Goal: Information Seeking & Learning: Check status

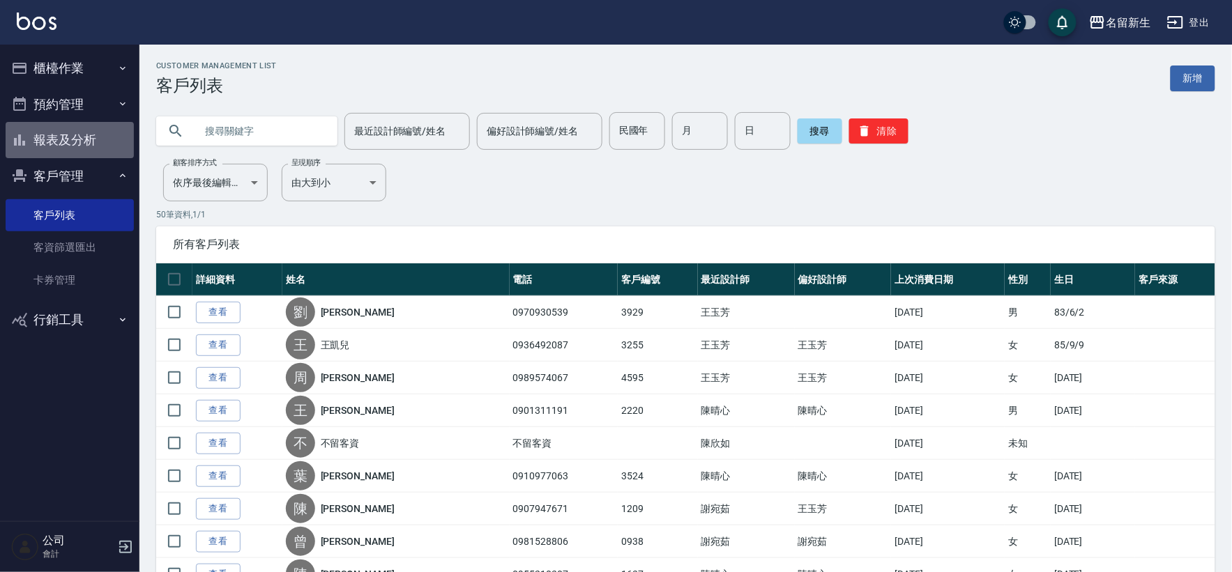
click at [61, 125] on button "報表及分析" at bounding box center [70, 140] width 128 height 36
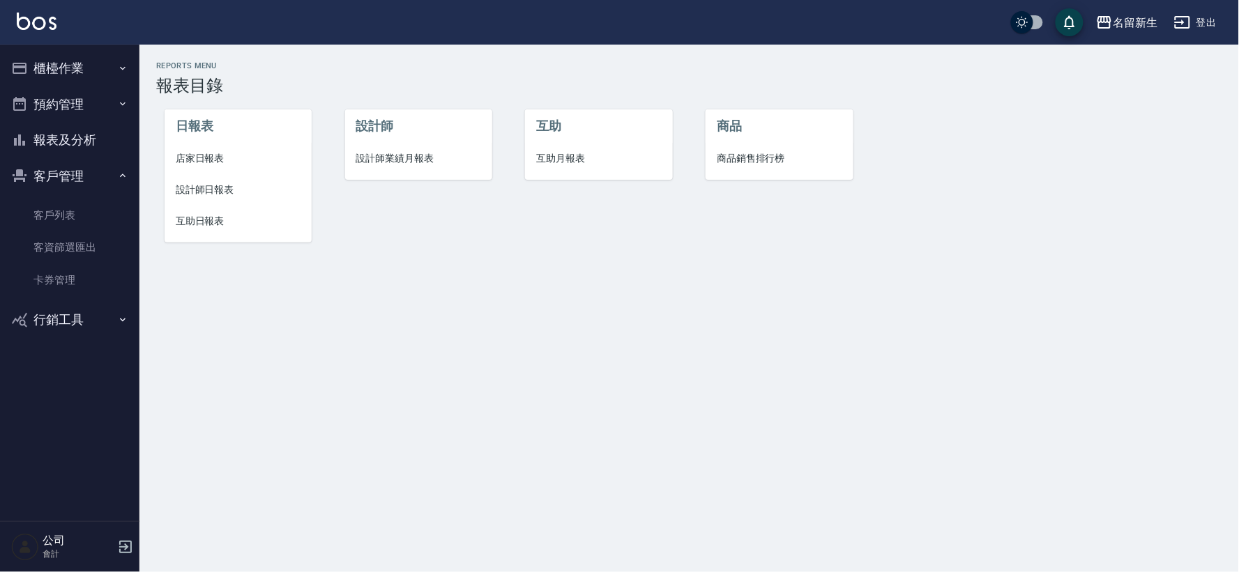
click at [368, 164] on span "設計師業績月報表" at bounding box center [418, 158] width 125 height 15
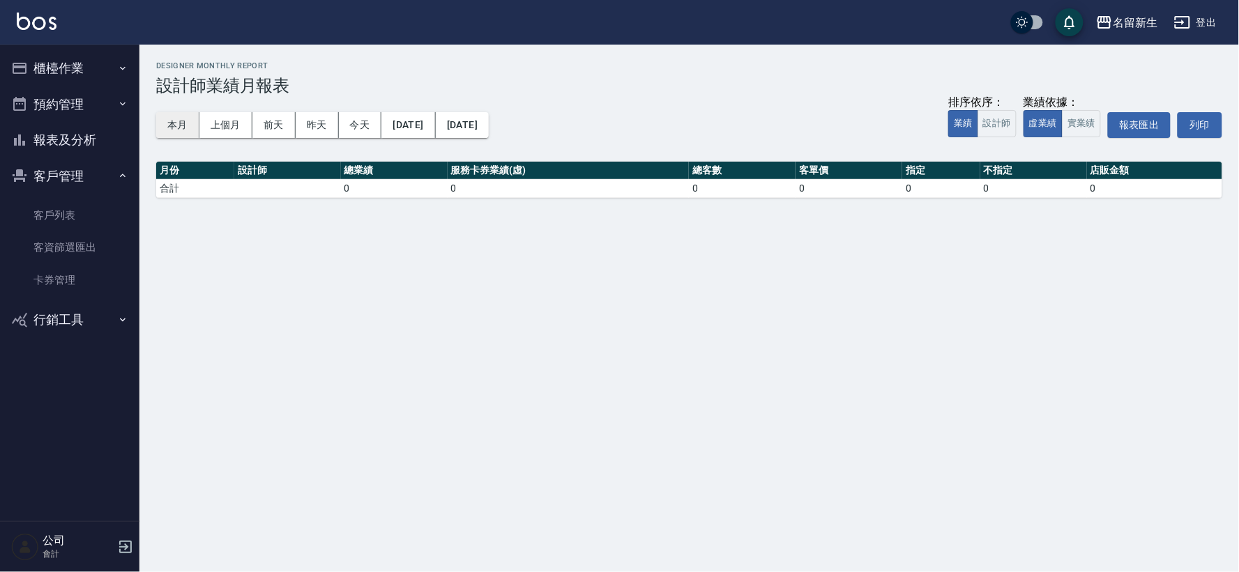
click at [180, 128] on button "本月" at bounding box center [177, 125] width 43 height 26
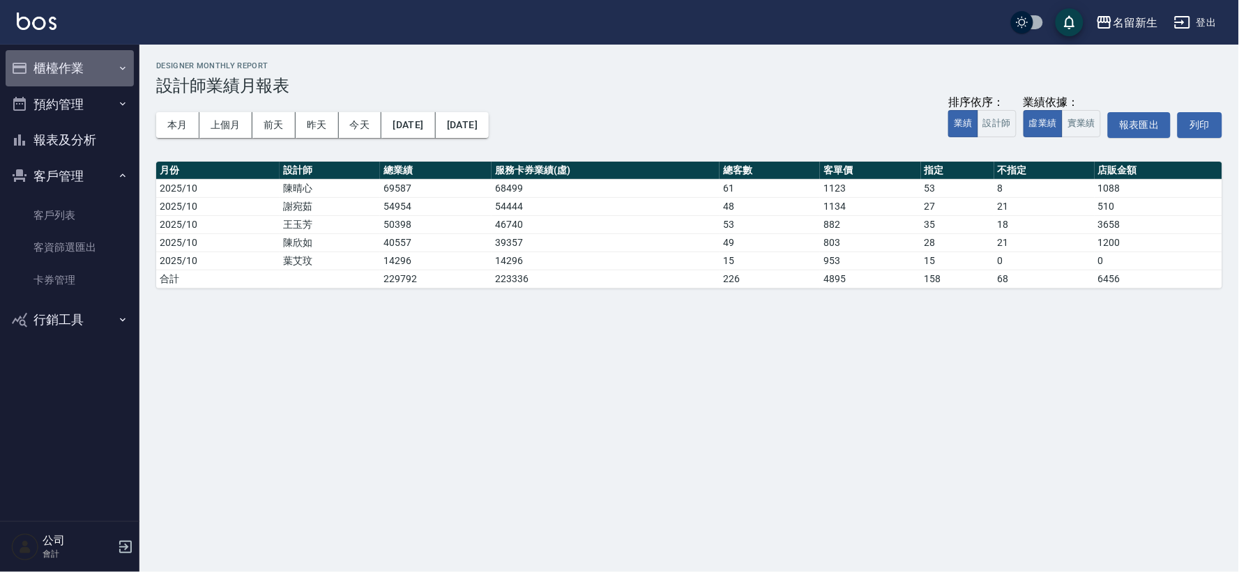
click at [84, 75] on button "櫃檯作業" at bounding box center [70, 68] width 128 height 36
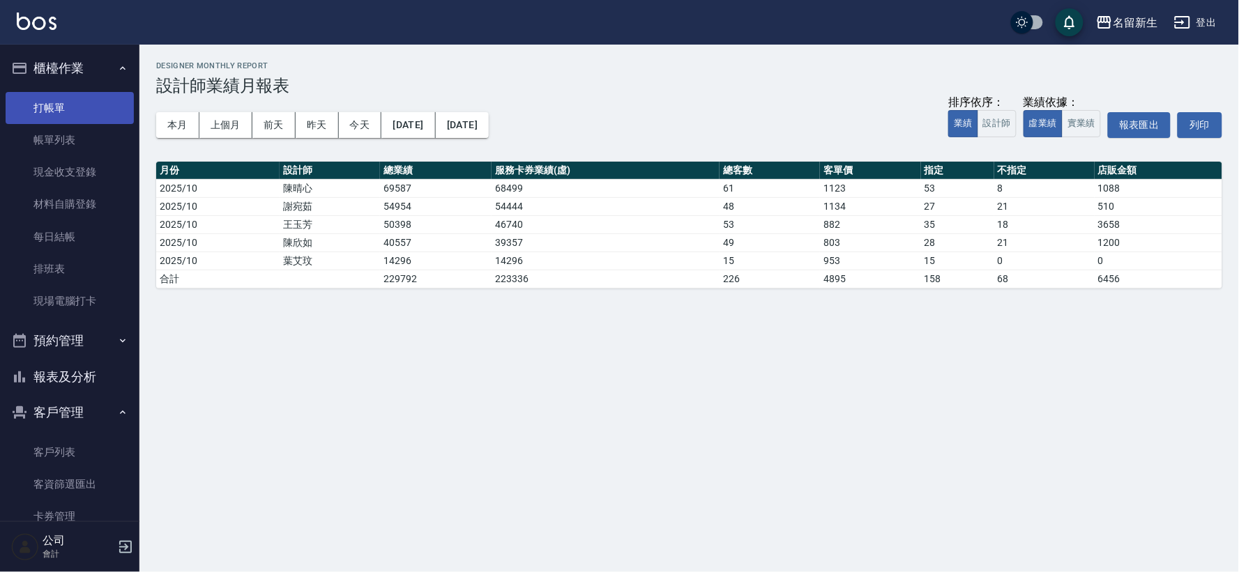
click at [86, 105] on link "打帳單" at bounding box center [70, 108] width 128 height 32
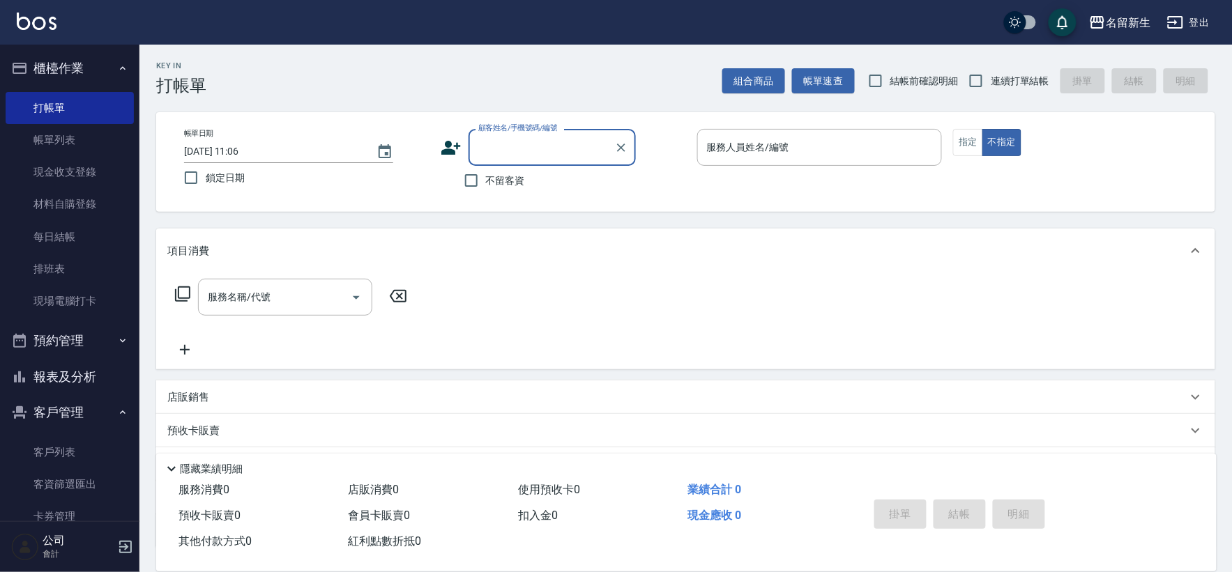
click at [56, 75] on button "櫃檯作業" at bounding box center [70, 68] width 128 height 36
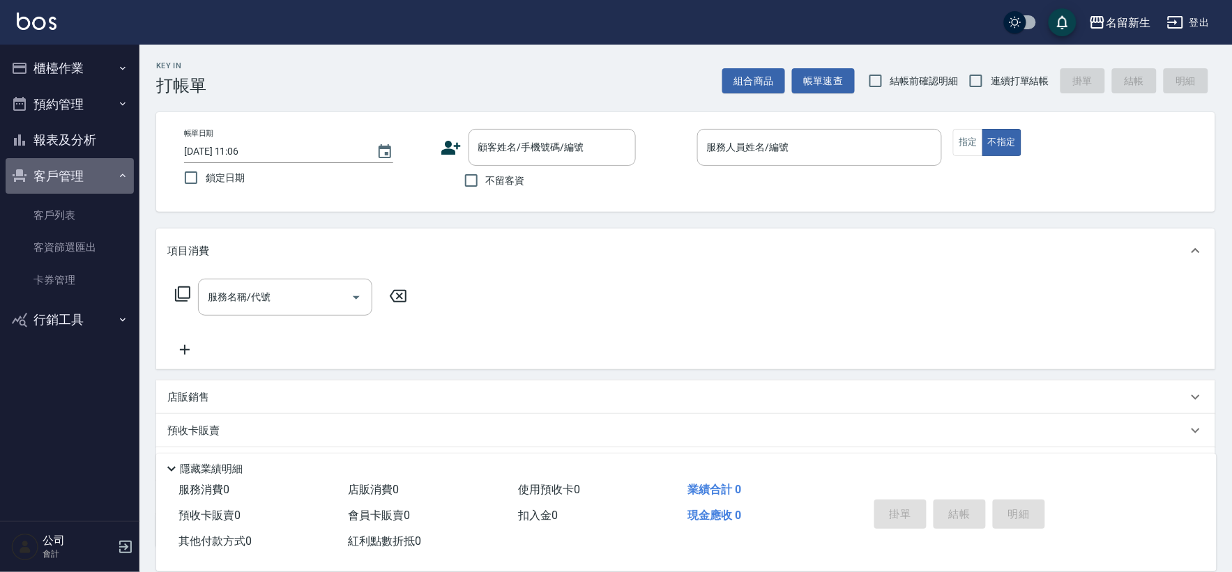
click at [63, 172] on button "客戶管理" at bounding box center [70, 176] width 128 height 36
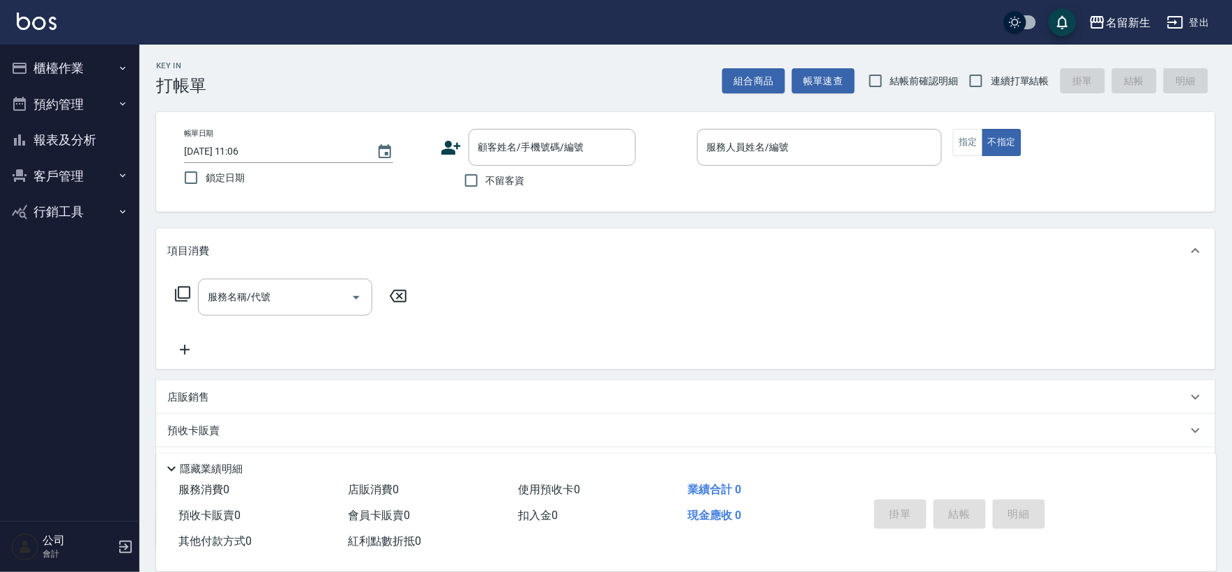
click at [63, 171] on button "客戶管理" at bounding box center [70, 176] width 128 height 36
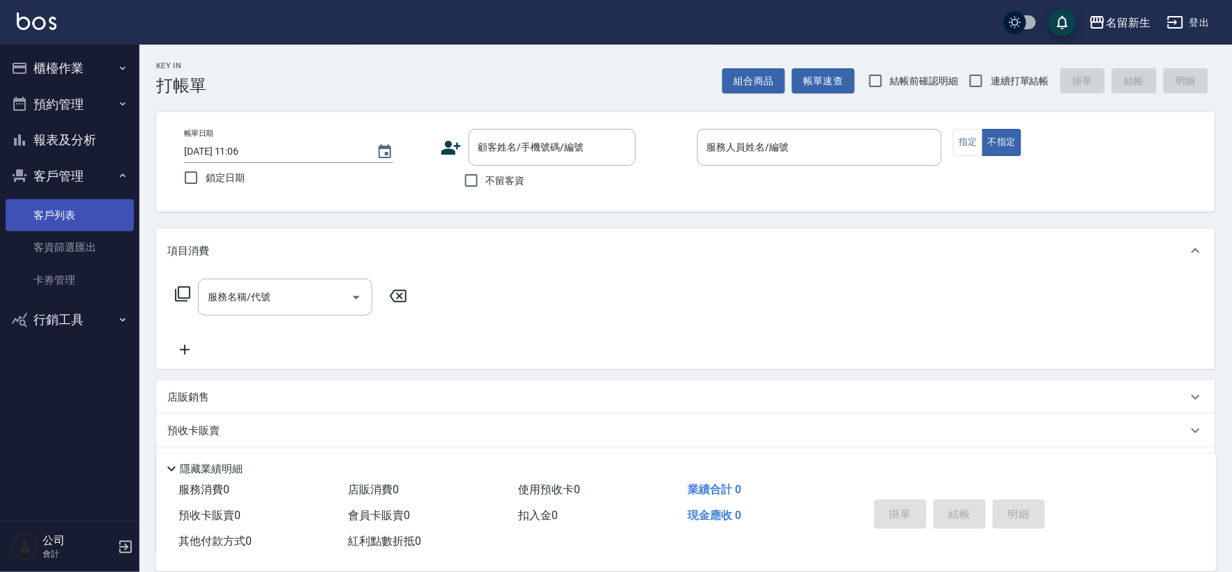
click at [66, 213] on link "客戶列表" at bounding box center [70, 215] width 128 height 32
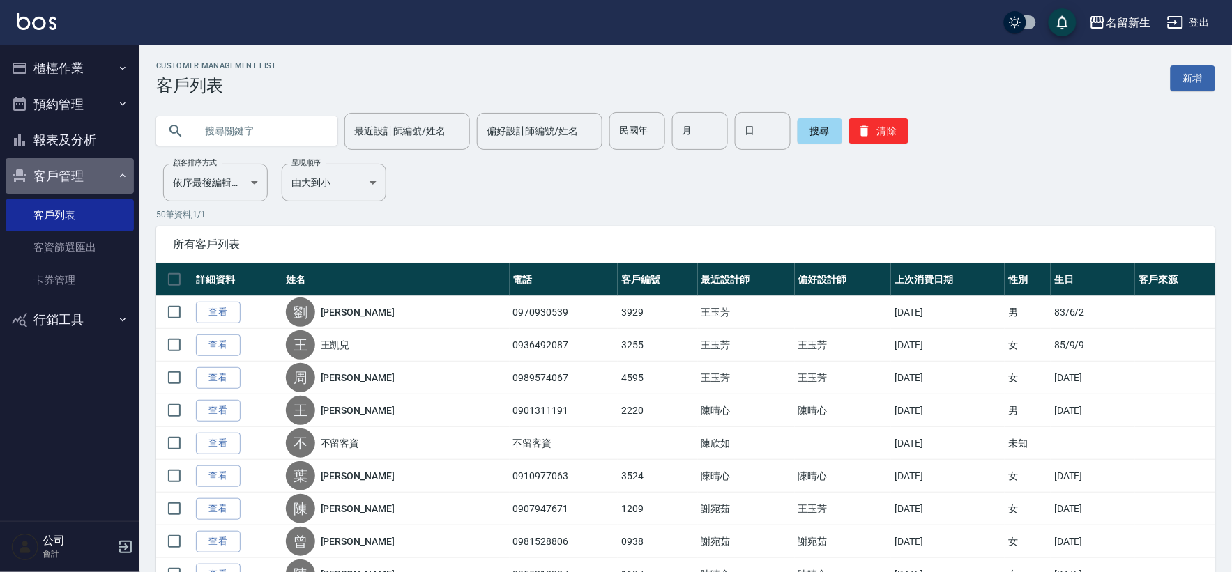
click at [79, 170] on button "客戶管理" at bounding box center [70, 176] width 128 height 36
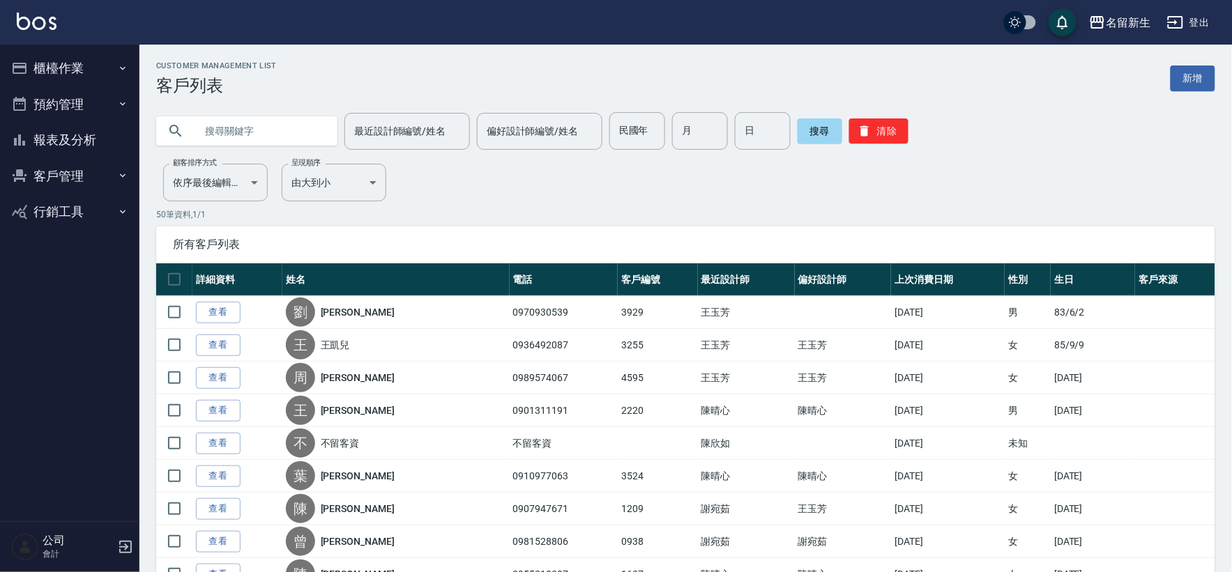
click at [79, 170] on button "客戶管理" at bounding box center [70, 176] width 128 height 36
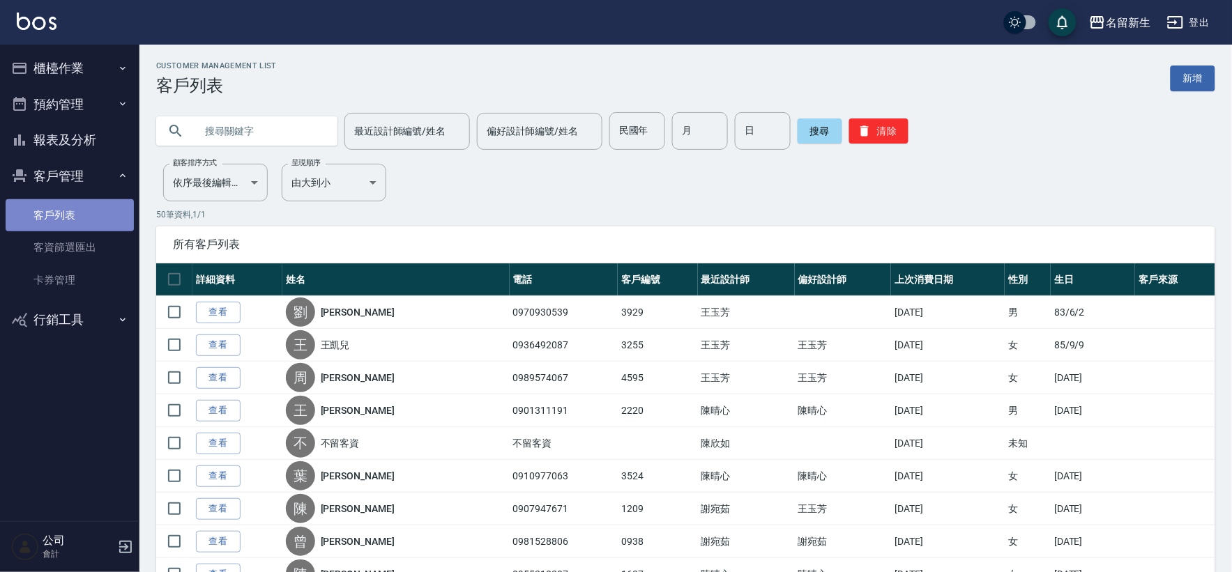
click at [75, 220] on link "客戶列表" at bounding box center [70, 215] width 128 height 32
click at [642, 130] on input "民國年" at bounding box center [637, 131] width 56 height 38
click at [629, 133] on input "民國年" at bounding box center [637, 131] width 56 height 38
click at [632, 135] on input "民國年" at bounding box center [637, 131] width 56 height 38
type input "72"
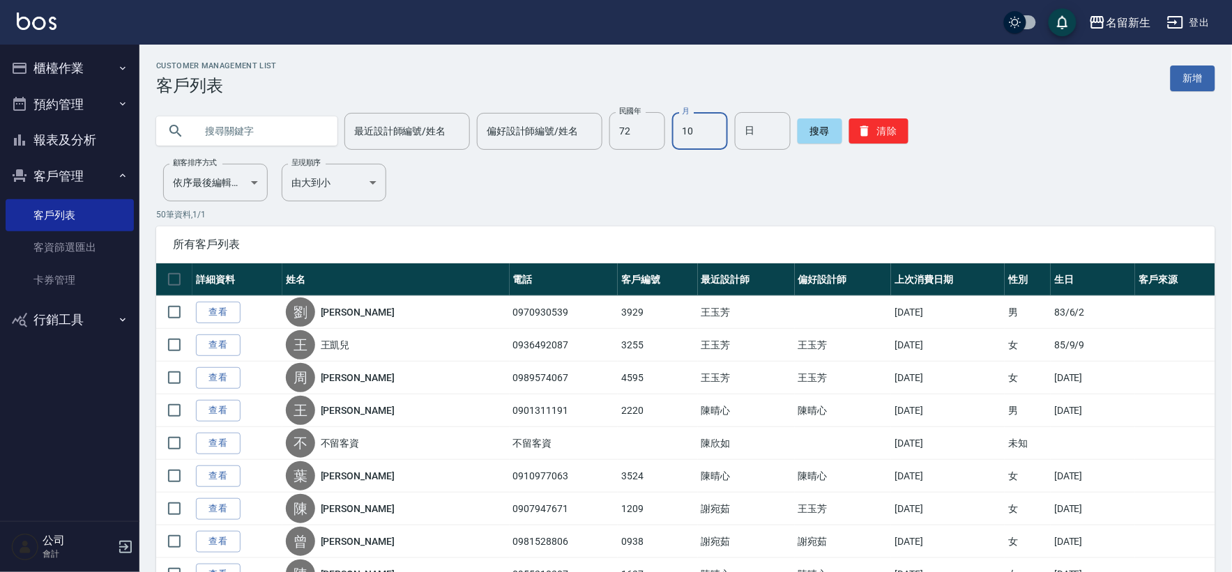
type input "10"
type input "13"
